Goal: Task Accomplishment & Management: Use online tool/utility

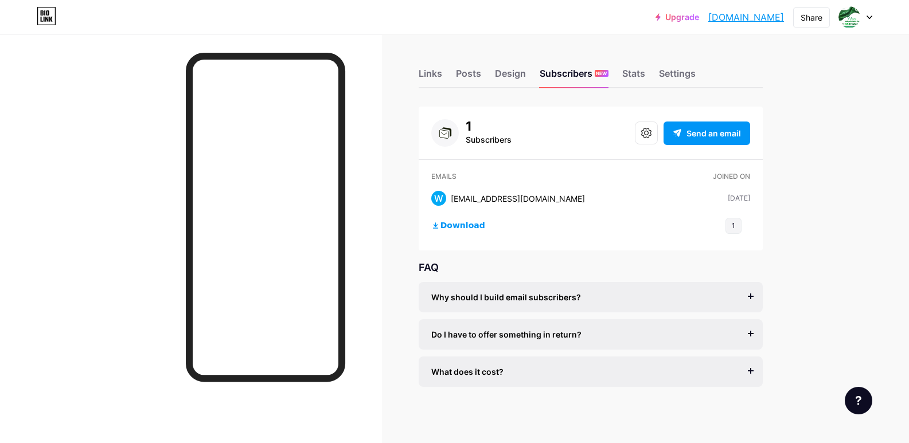
click at [511, 126] on div "1" at bounding box center [489, 126] width 46 height 14
click at [464, 127] on div "1 Subscribers" at bounding box center [471, 133] width 80 height 28
click at [446, 132] on icon at bounding box center [443, 134] width 9 height 9
click at [655, 138] on button at bounding box center [646, 133] width 23 height 23
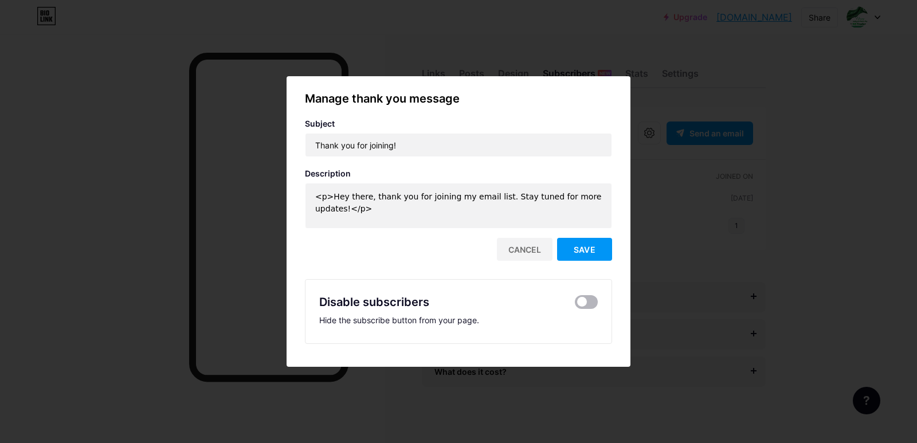
click at [585, 303] on span at bounding box center [586, 302] width 23 height 14
click at [575, 305] on input "checkbox" at bounding box center [575, 305] width 0 height 0
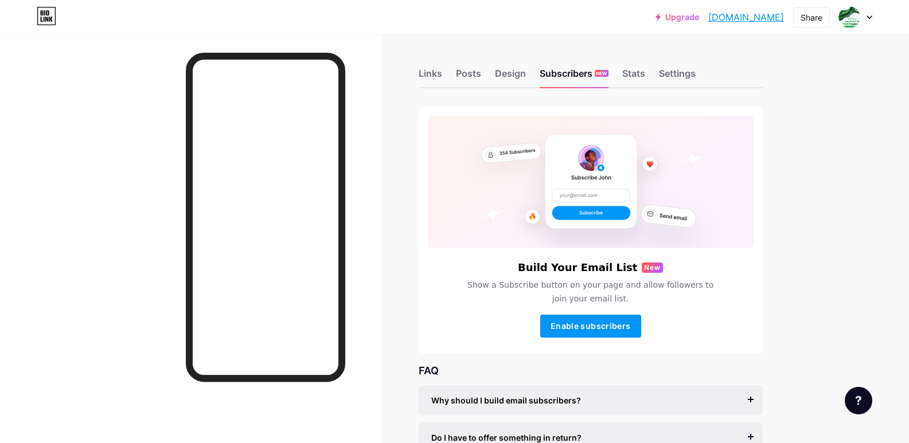
click at [577, 253] on div "Build Your Email List New Show a Subscribe button on your page and allow follow…" at bounding box center [590, 230] width 344 height 247
click at [481, 72] on div "Posts" at bounding box center [468, 77] width 25 height 21
